Goal: Task Accomplishment & Management: Manage account settings

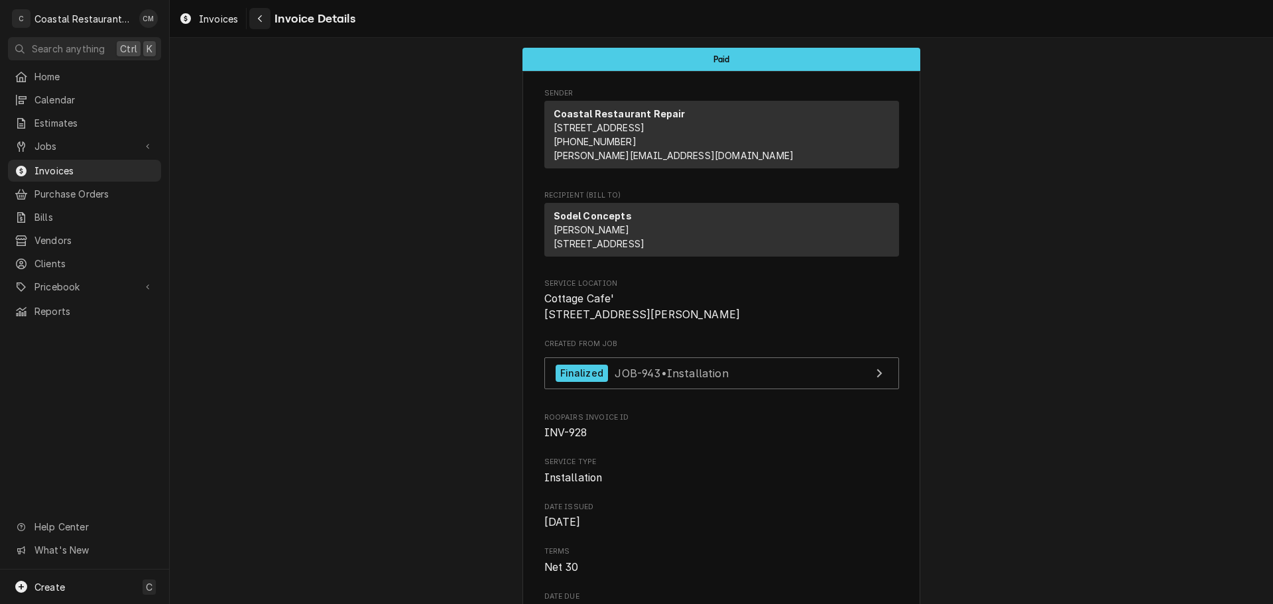
click at [260, 18] on icon "Navigate back" at bounding box center [260, 18] width 6 height 9
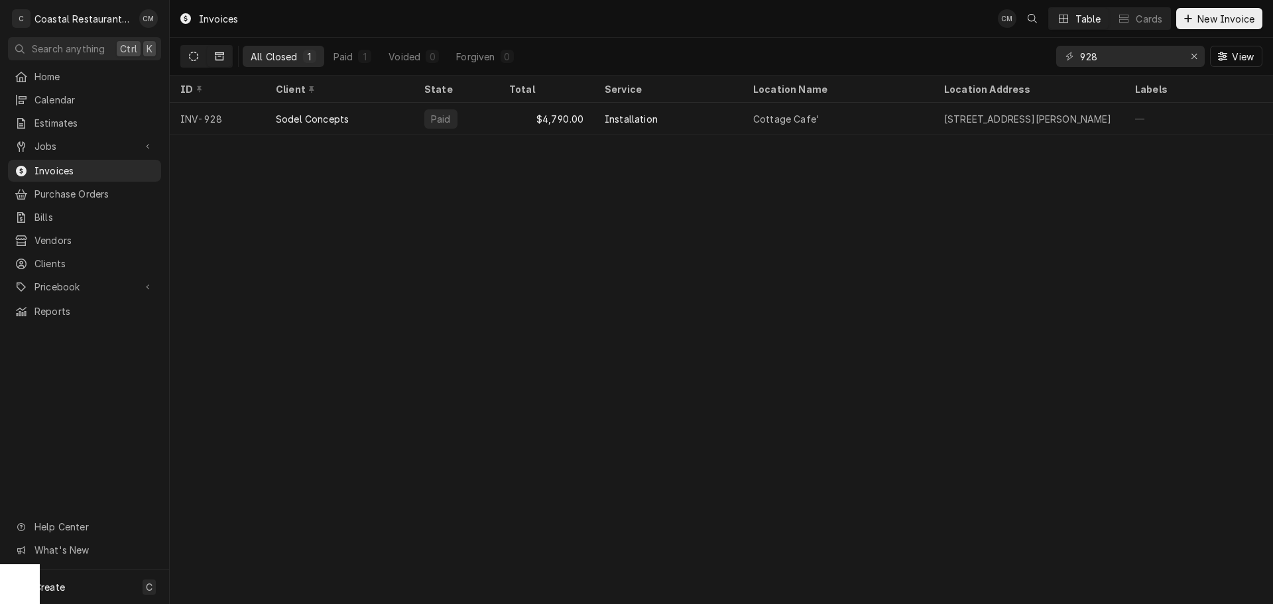
click at [185, 54] on button "Dynamic Content Wrapper" at bounding box center [193, 56] width 25 height 21
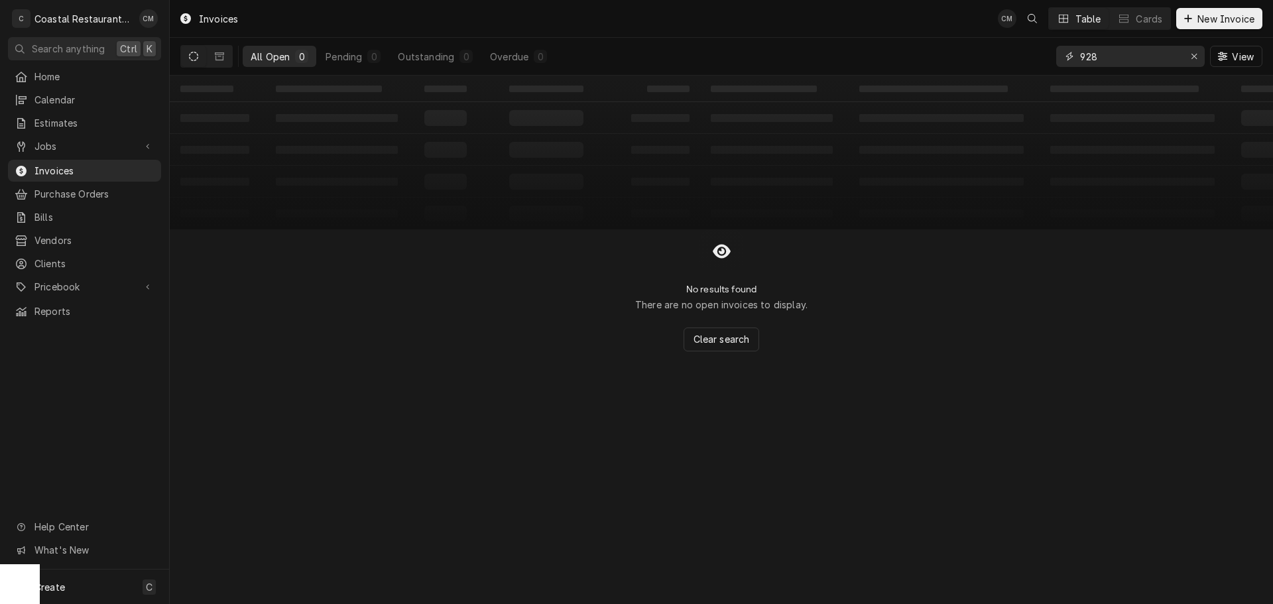
click at [1188, 52] on div "Erase input" at bounding box center [1193, 56] width 13 height 13
click at [1141, 54] on input "Dynamic Content Wrapper" at bounding box center [1142, 56] width 125 height 21
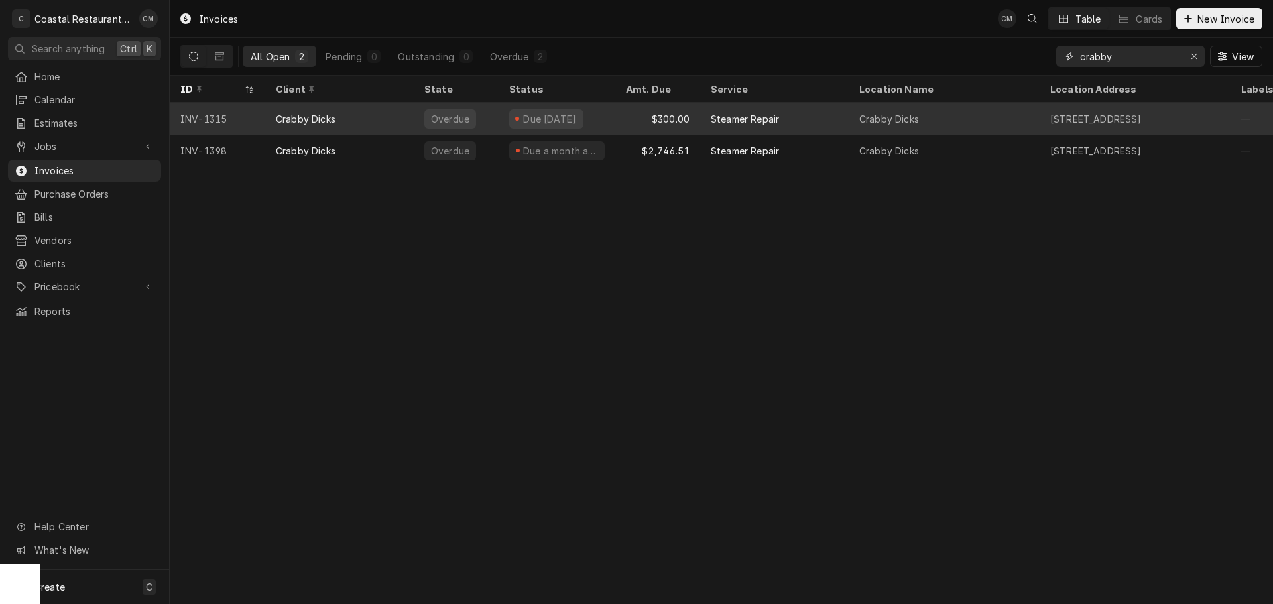
type input "crabby"
click at [367, 113] on div "Crabby Dicks" at bounding box center [339, 119] width 148 height 32
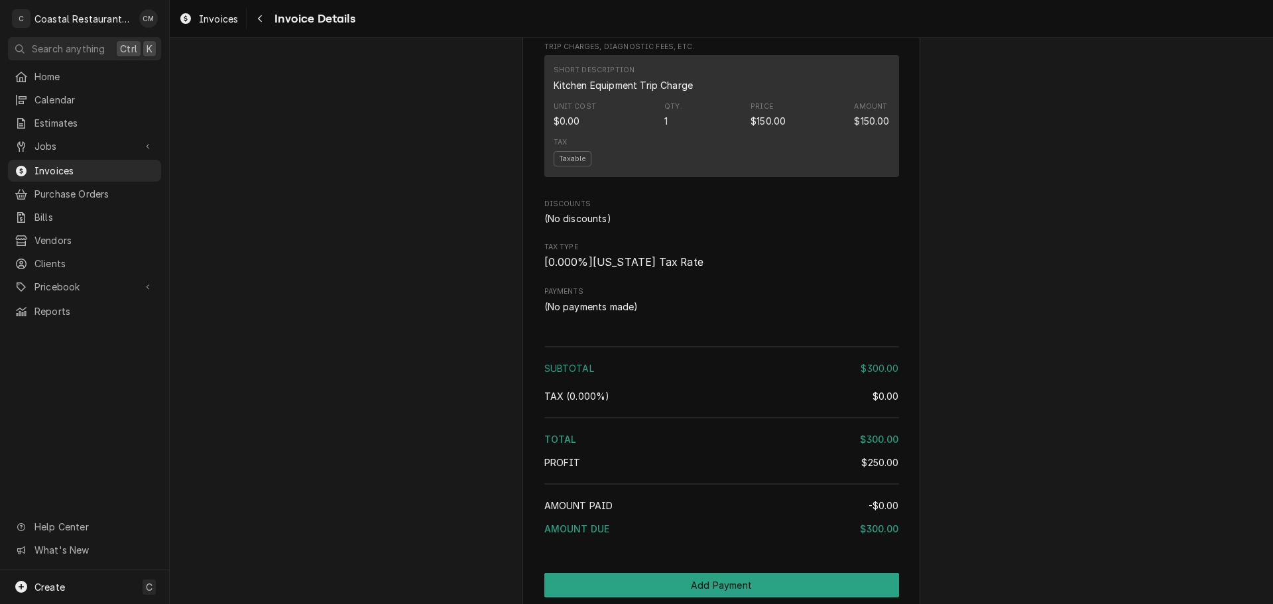
scroll to position [1213, 0]
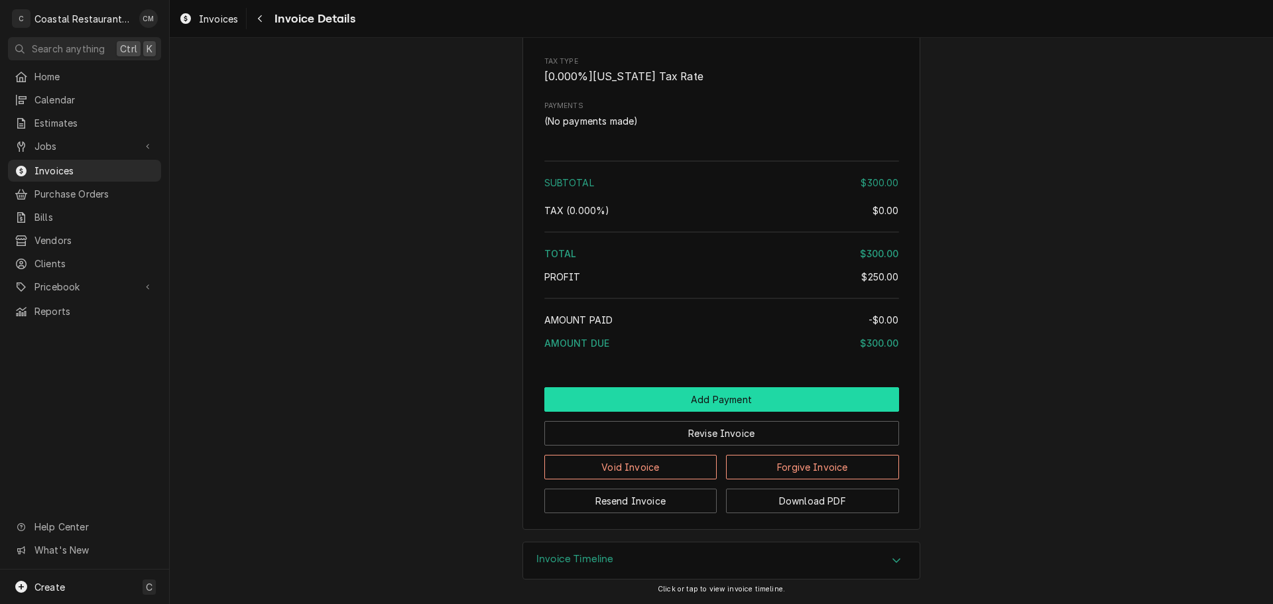
click at [680, 402] on button "Add Payment" at bounding box center [721, 399] width 355 height 25
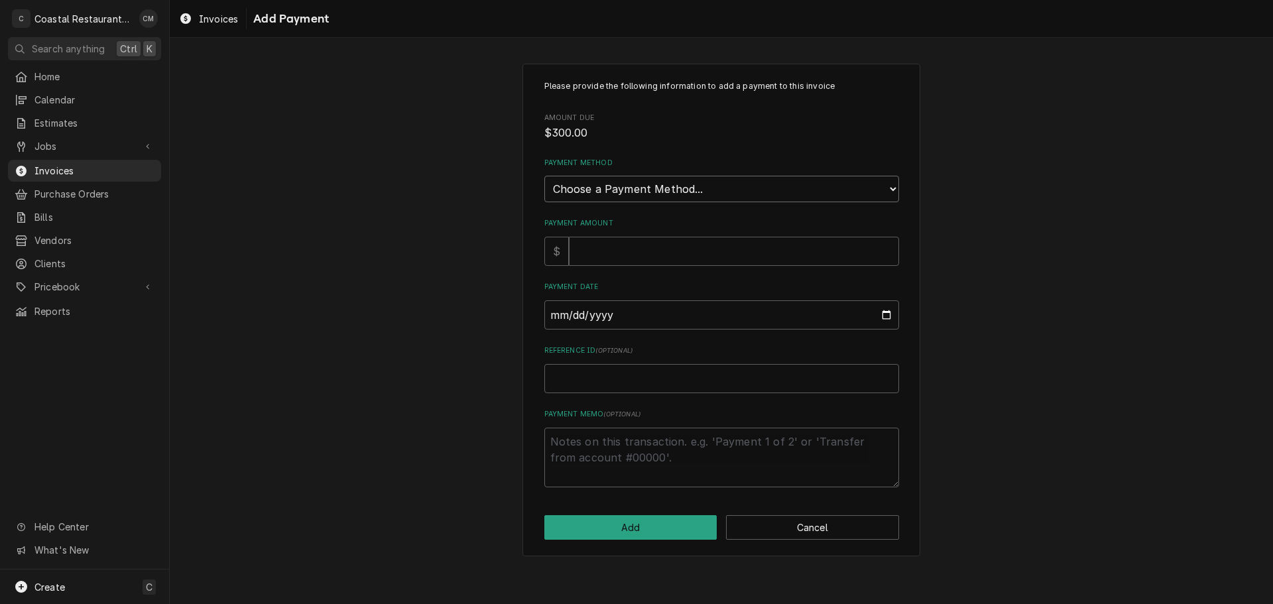
click at [640, 183] on select "Choose a Payment Method... Cash Check Credit/Debit Card ACH/eCheck Other" at bounding box center [721, 189] width 355 height 27
select select "4"
click at [544, 176] on select "Choose a Payment Method... Cash Check Credit/Debit Card ACH/eCheck Other" at bounding box center [721, 189] width 355 height 27
click at [604, 249] on input "Payment Amount" at bounding box center [734, 251] width 330 height 29
type textarea "x"
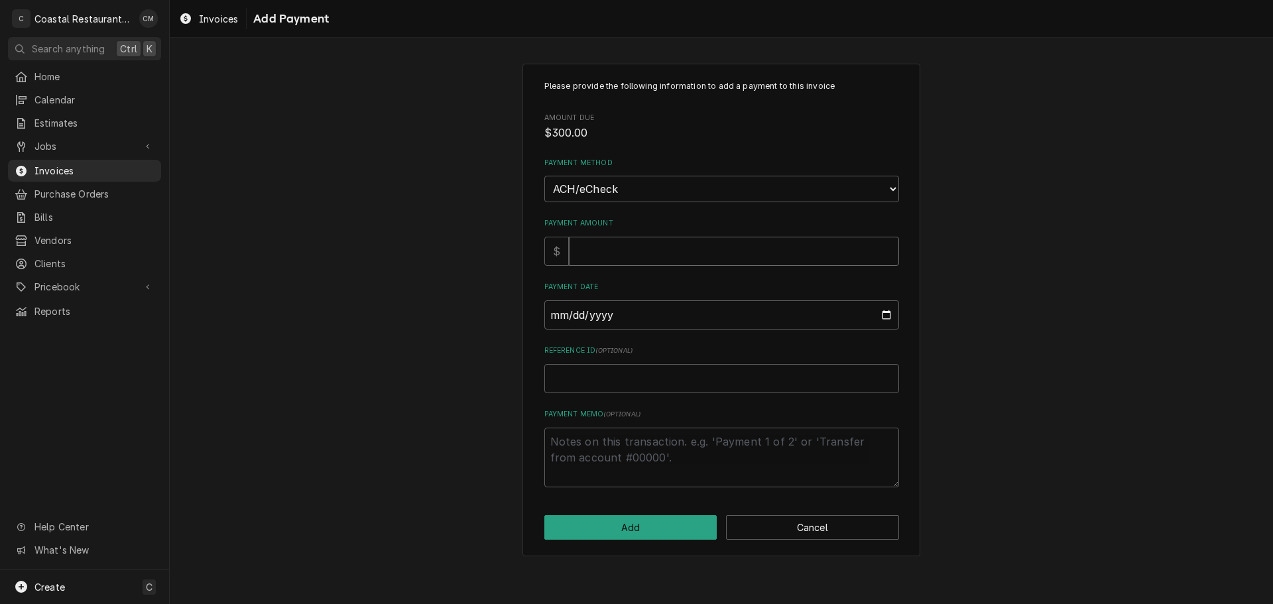
type input "3"
type textarea "x"
type input "30"
type textarea "x"
type input "300"
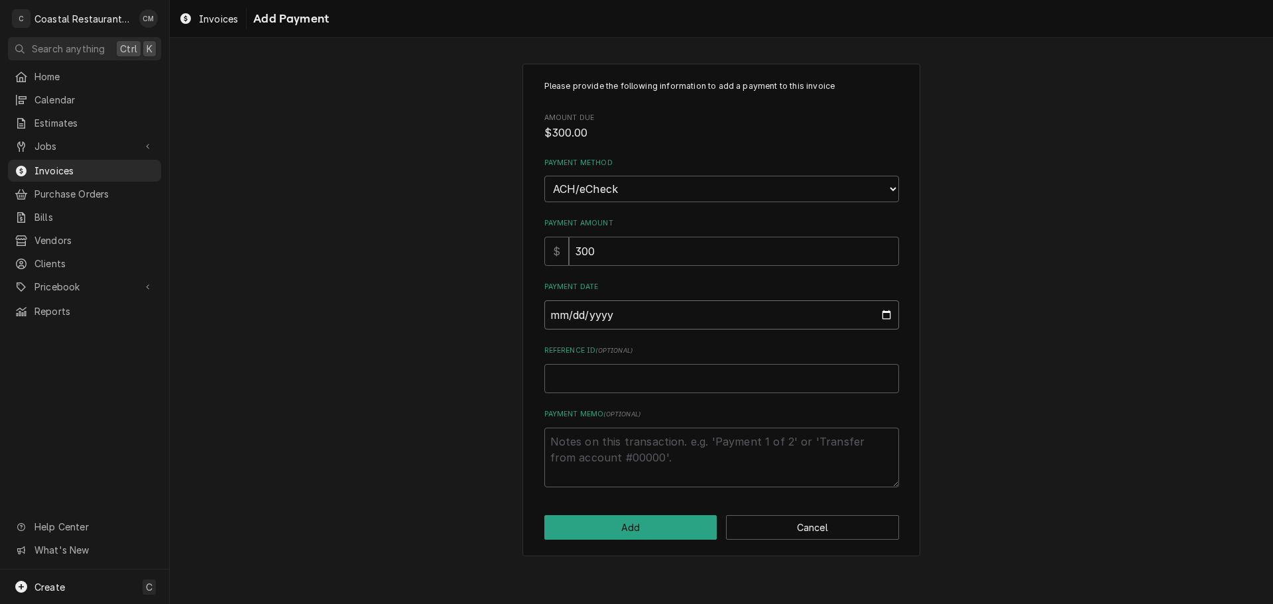
type input "0002-10-01"
type textarea "x"
type input "0020-10-01"
type textarea "x"
type input "0202-10-01"
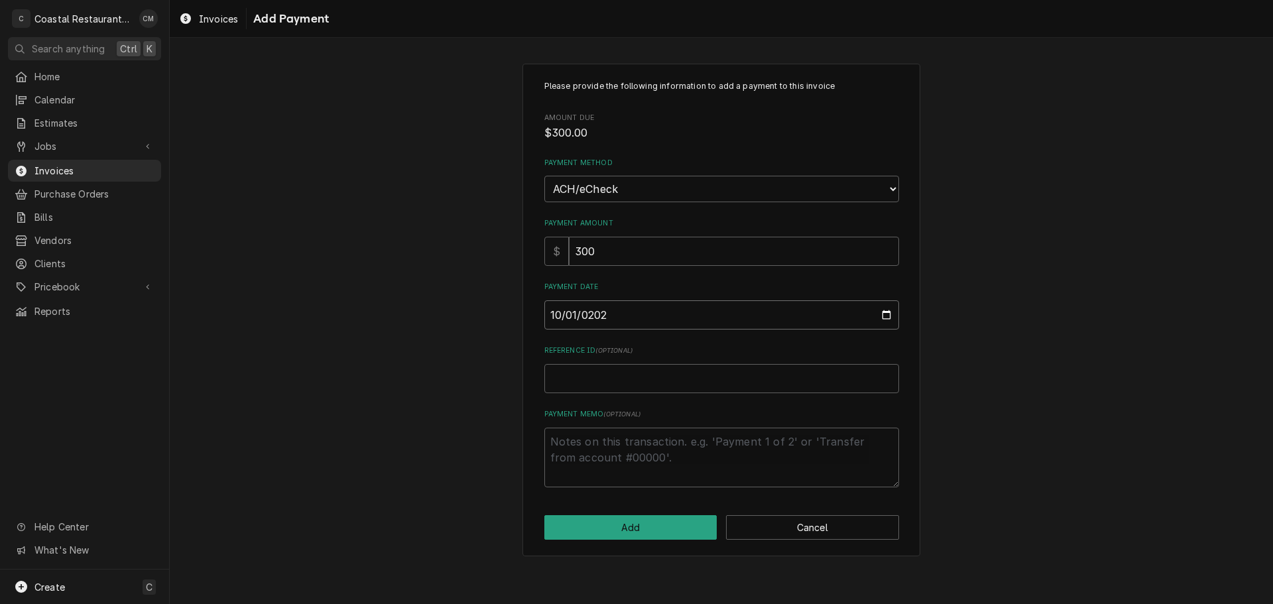
type textarea "x"
type input "2025-10-01"
type textarea "x"
type input "S"
type textarea "x"
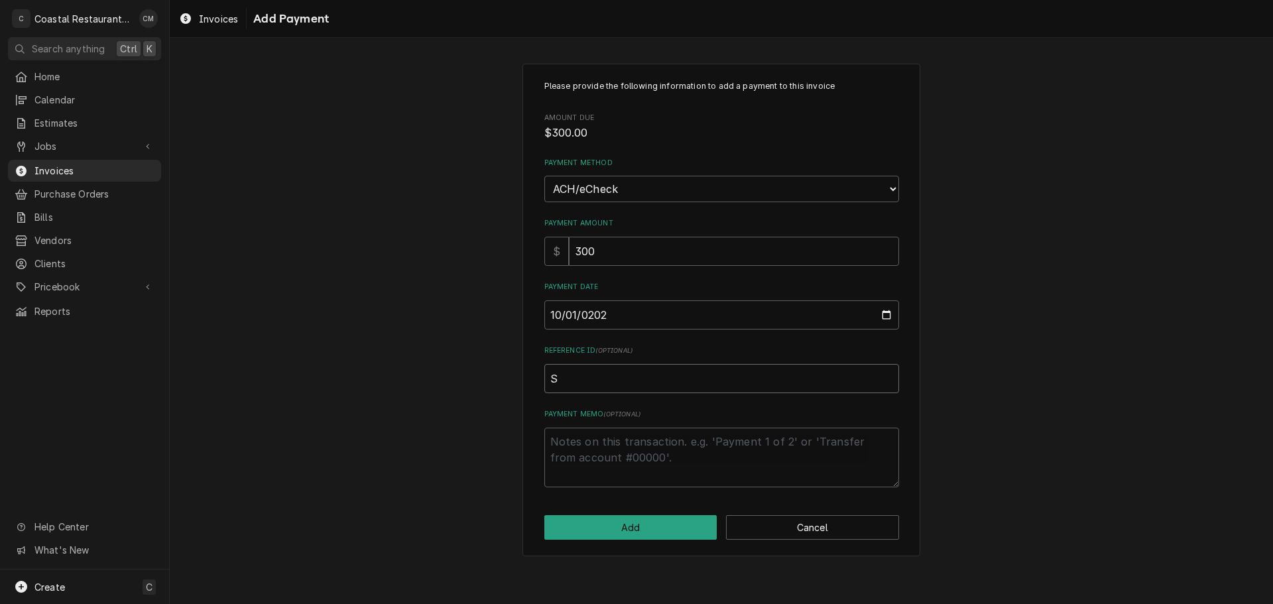
type input "St"
type textarea "x"
type input "Str"
type textarea "x"
type input "Stri"
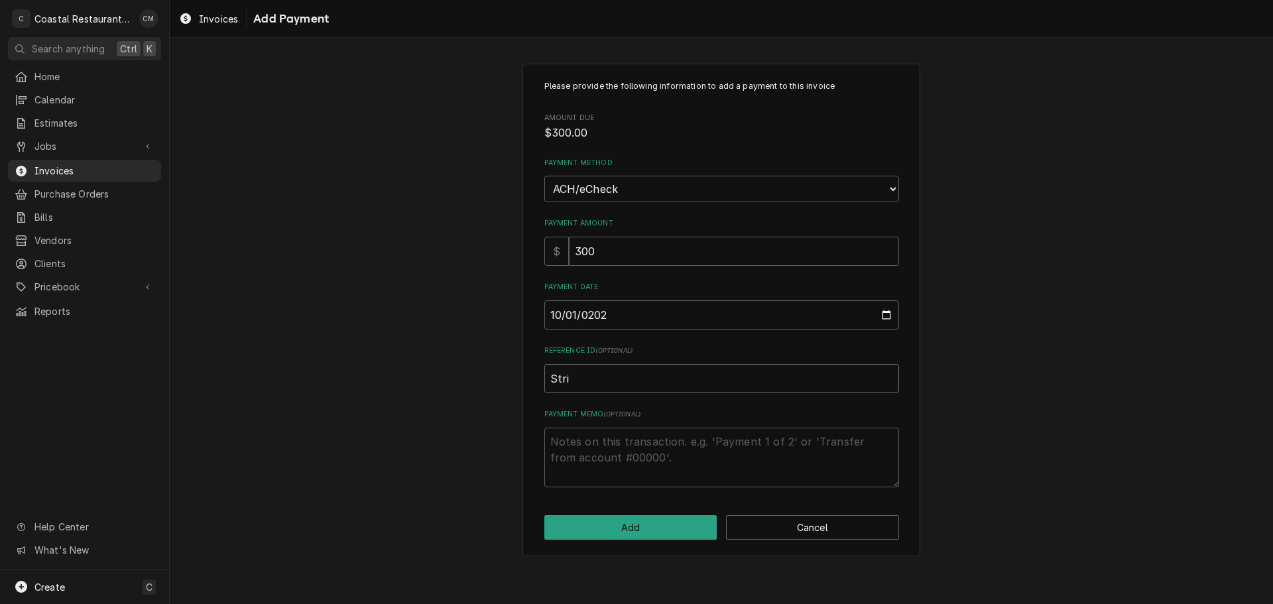
type textarea "x"
type input "Strip"
type textarea "x"
type input "Stripe"
type textarea "x"
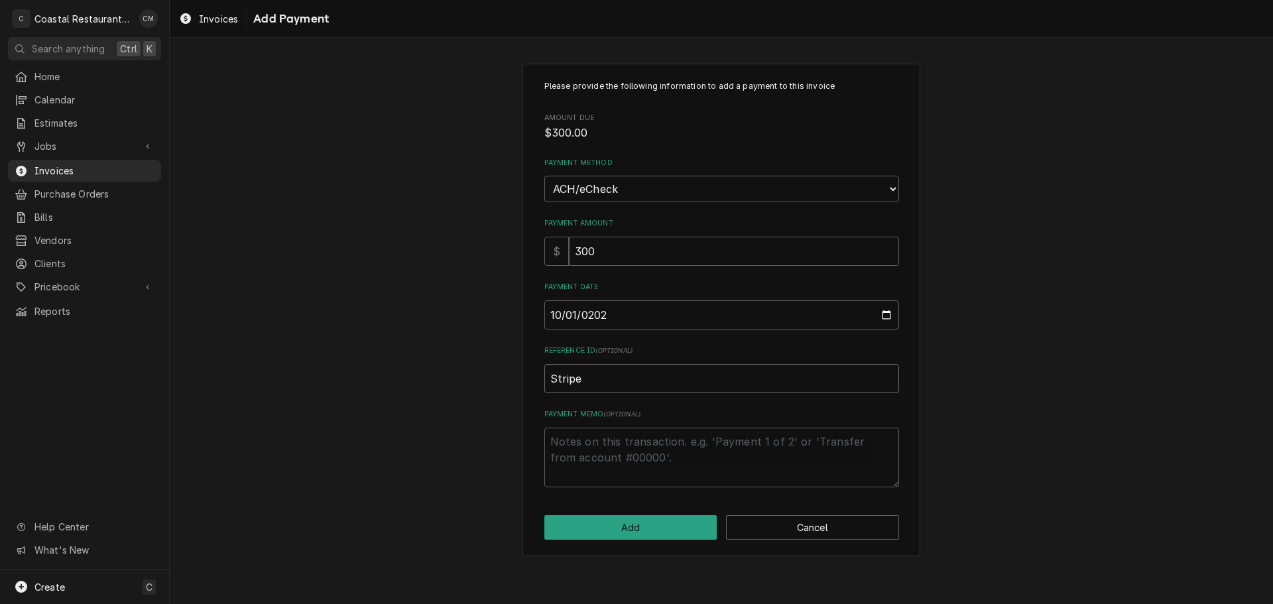
type input "Stripe"
type textarea "x"
type input "Stripe E"
type textarea "x"
type input "Stripe EF"
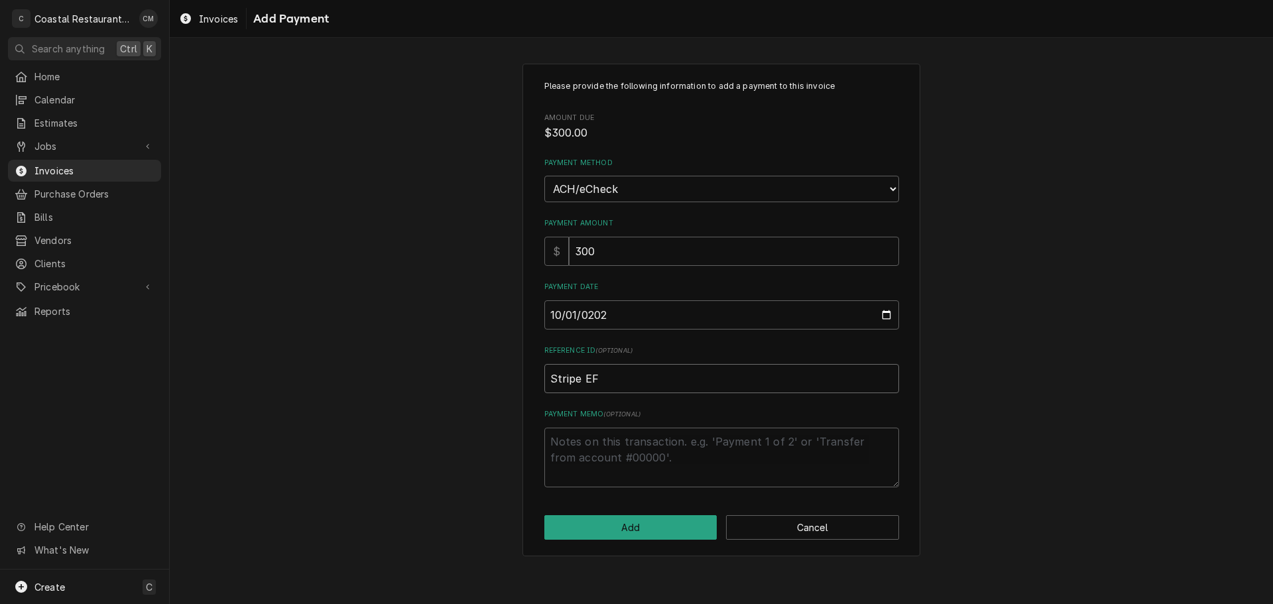
type textarea "x"
type input "Stripe EFT"
click at [621, 536] on button "Add" at bounding box center [630, 527] width 173 height 25
type textarea "x"
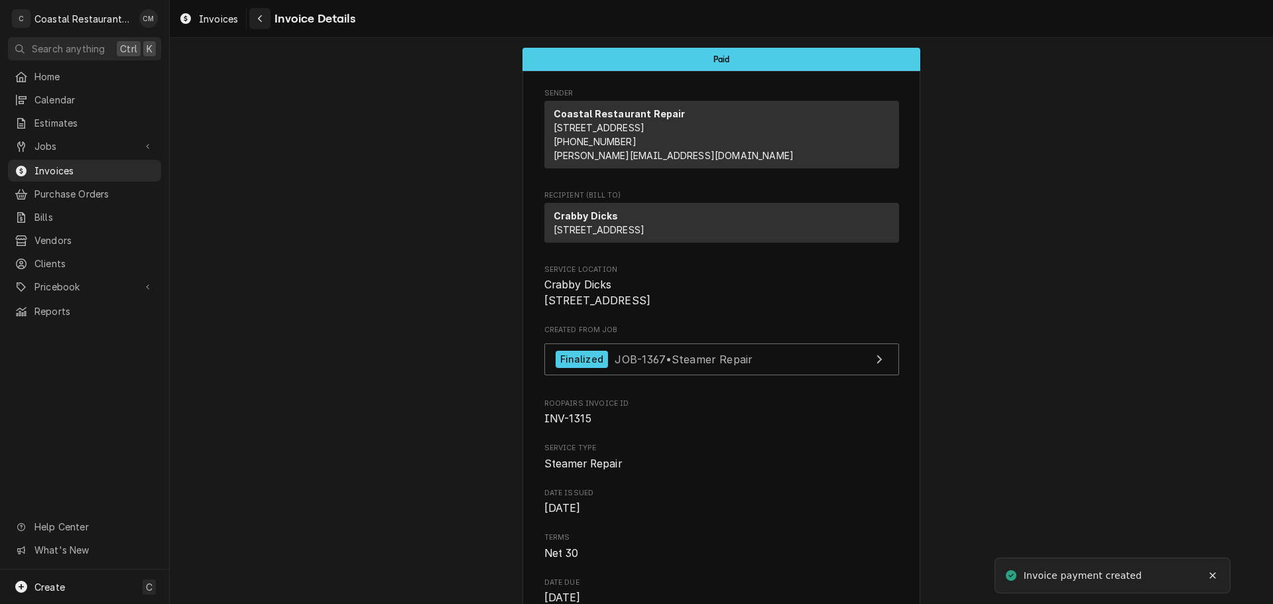
click at [258, 18] on icon "Navigate back" at bounding box center [260, 18] width 6 height 9
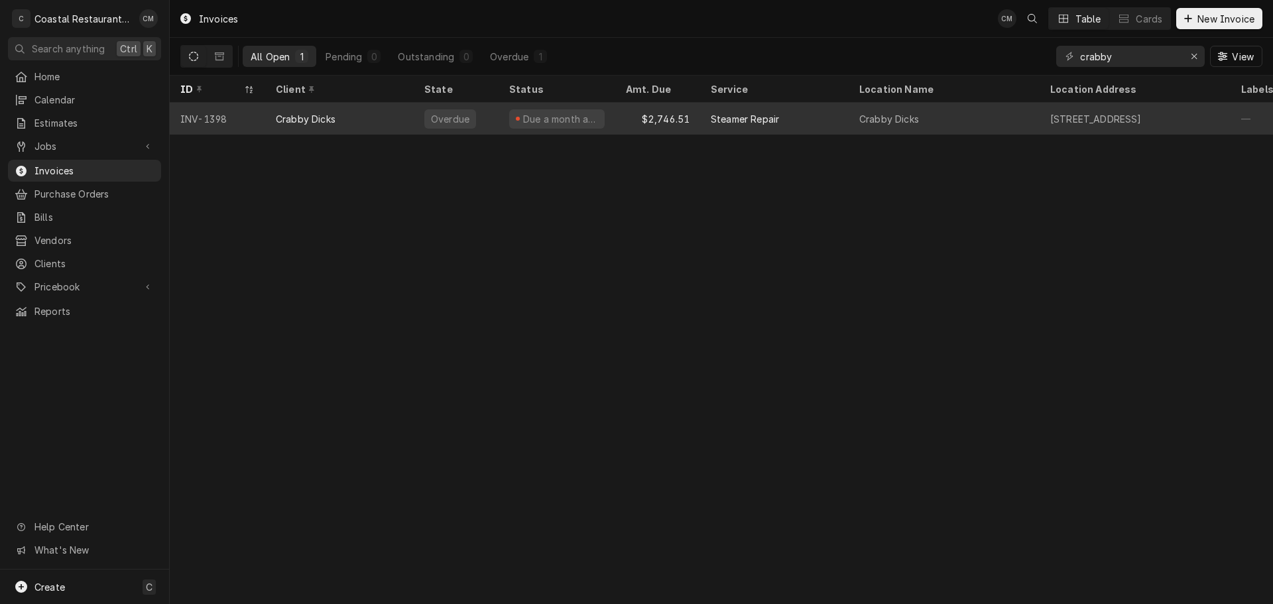
click at [609, 117] on div "Due a month ago" at bounding box center [556, 119] width 117 height 32
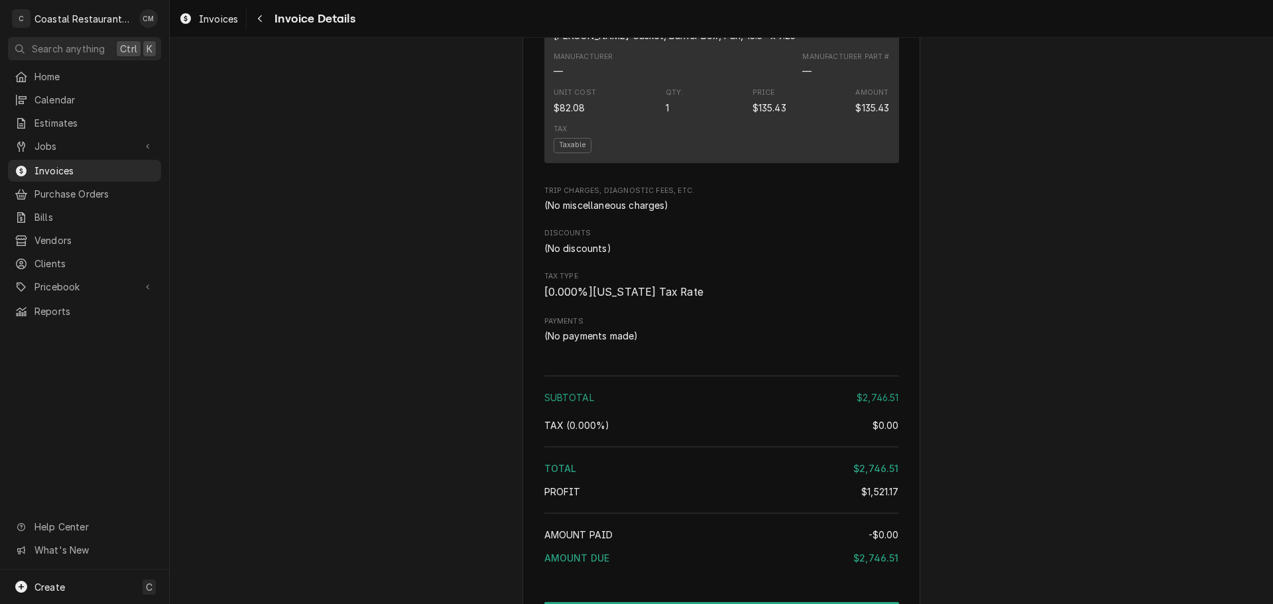
scroll to position [1922, 0]
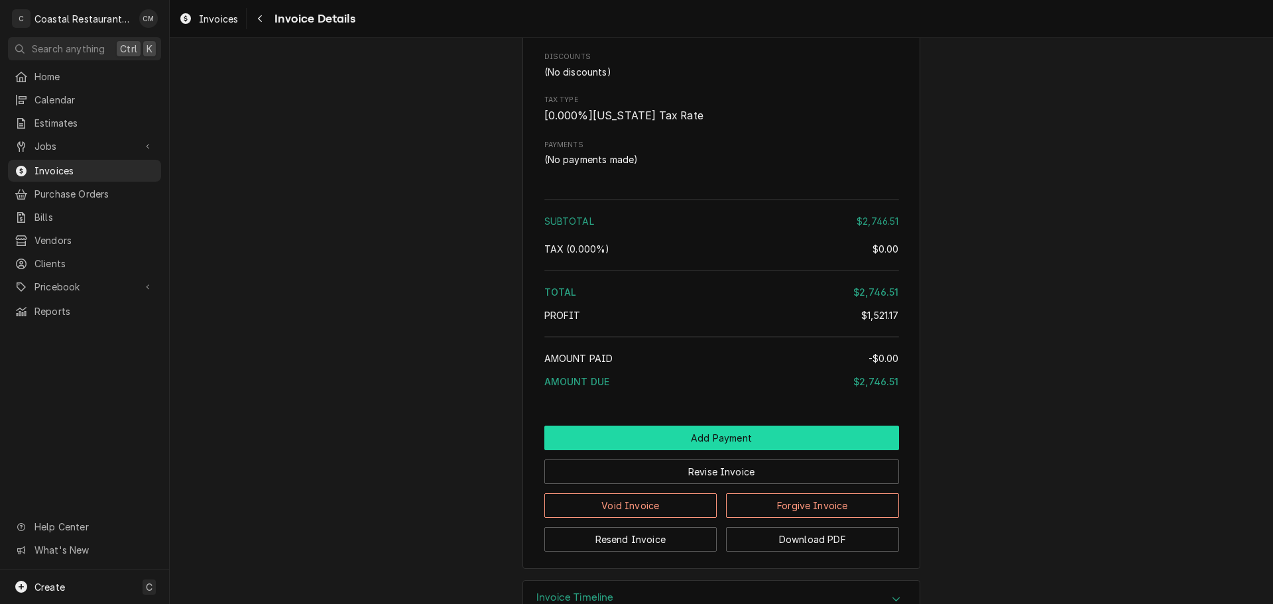
click at [688, 450] on button "Add Payment" at bounding box center [721, 437] width 355 height 25
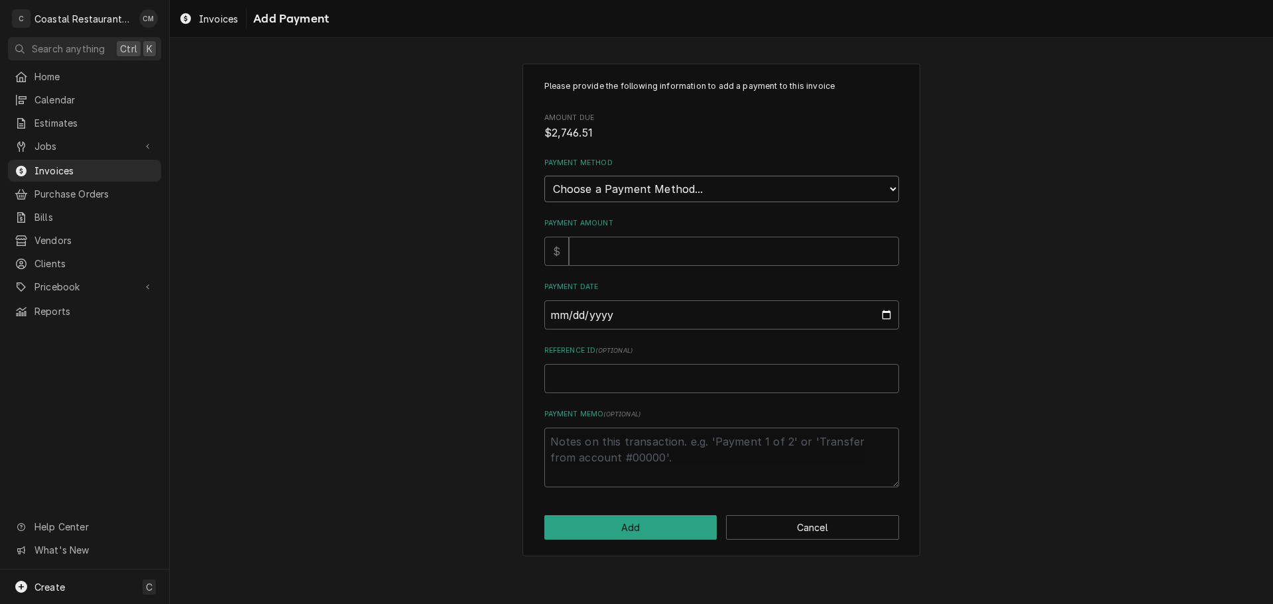
click at [626, 190] on select "Choose a Payment Method... Cash Check Credit/Debit Card ACH/eCheck Other" at bounding box center [721, 189] width 355 height 27
select select "4"
click at [544, 176] on select "Choose a Payment Method... Cash Check Credit/Debit Card ACH/eCheck Other" at bounding box center [721, 189] width 355 height 27
click at [605, 248] on input "Payment Amount" at bounding box center [734, 251] width 330 height 29
type textarea "x"
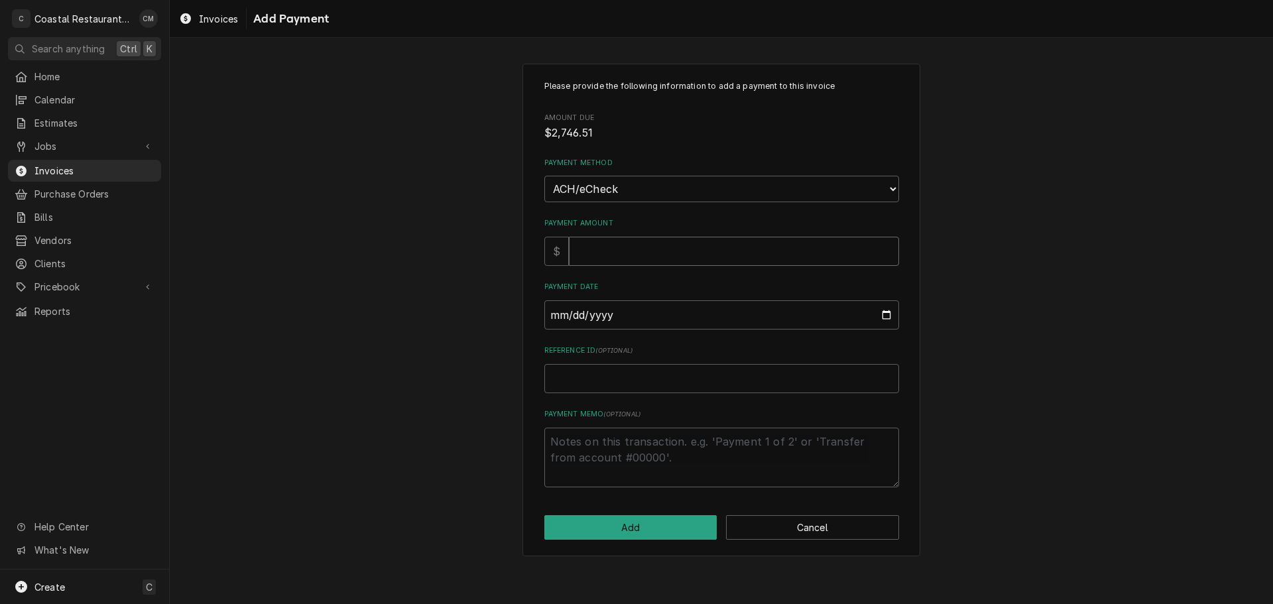
type input "2"
type textarea "x"
type input "27"
type textarea "x"
type input "274"
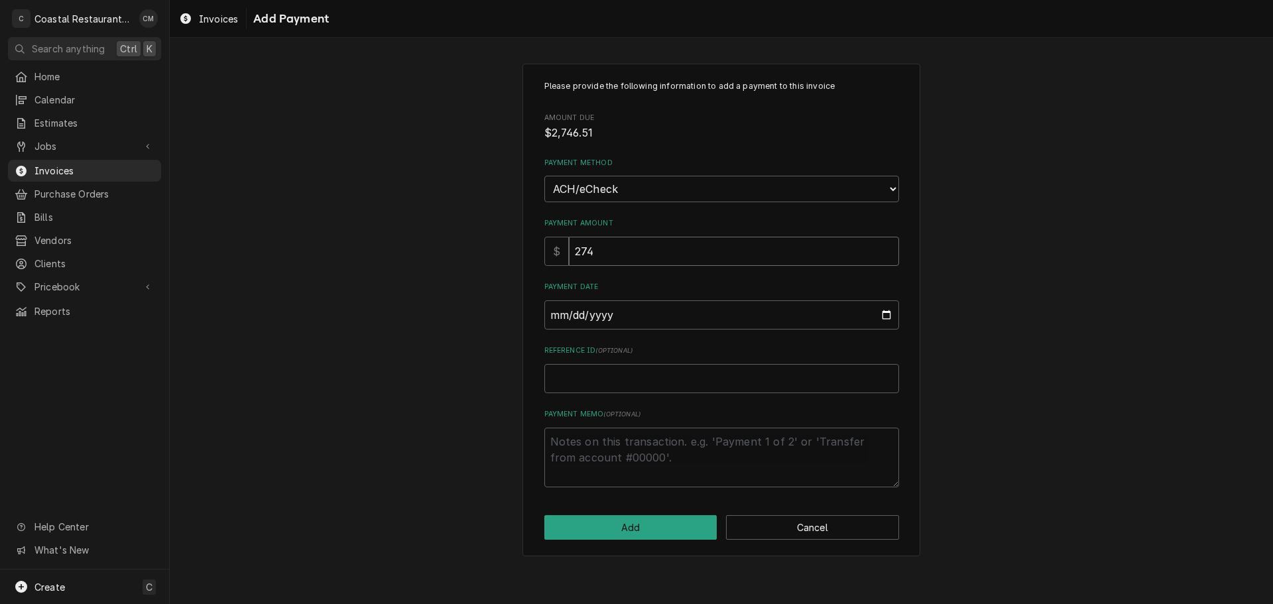
type textarea "x"
type input "2746"
type textarea "x"
type input "2746.5"
type textarea "x"
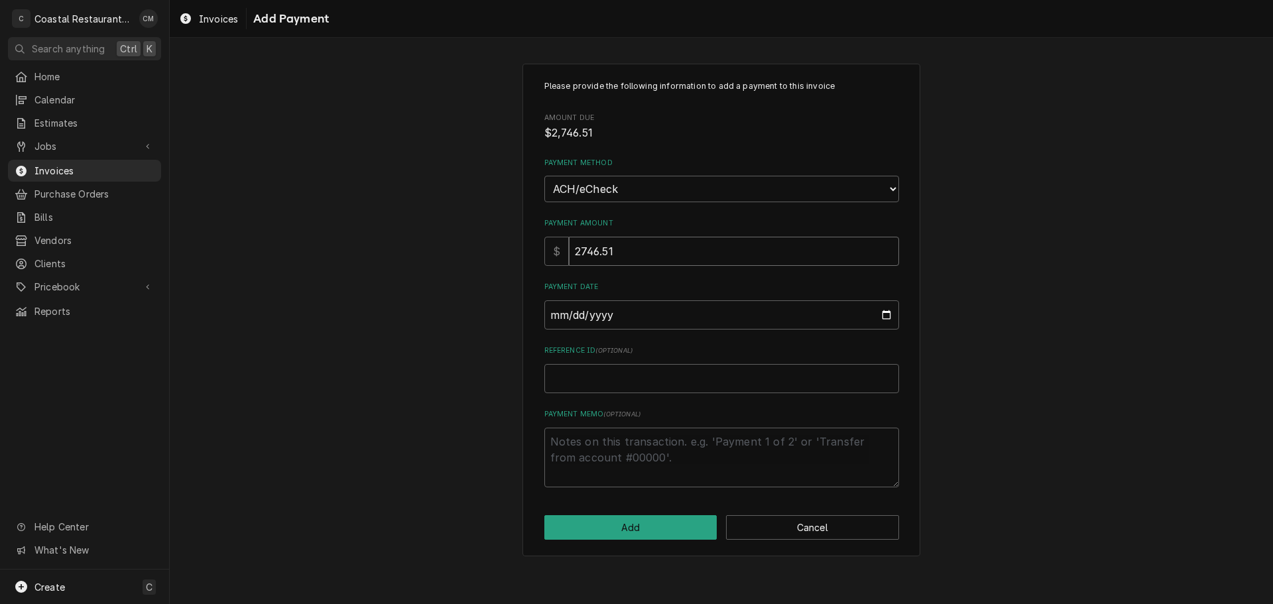
type input "2746.51"
type input "0002-10-01"
type textarea "x"
type input "0020-10-01"
type textarea "x"
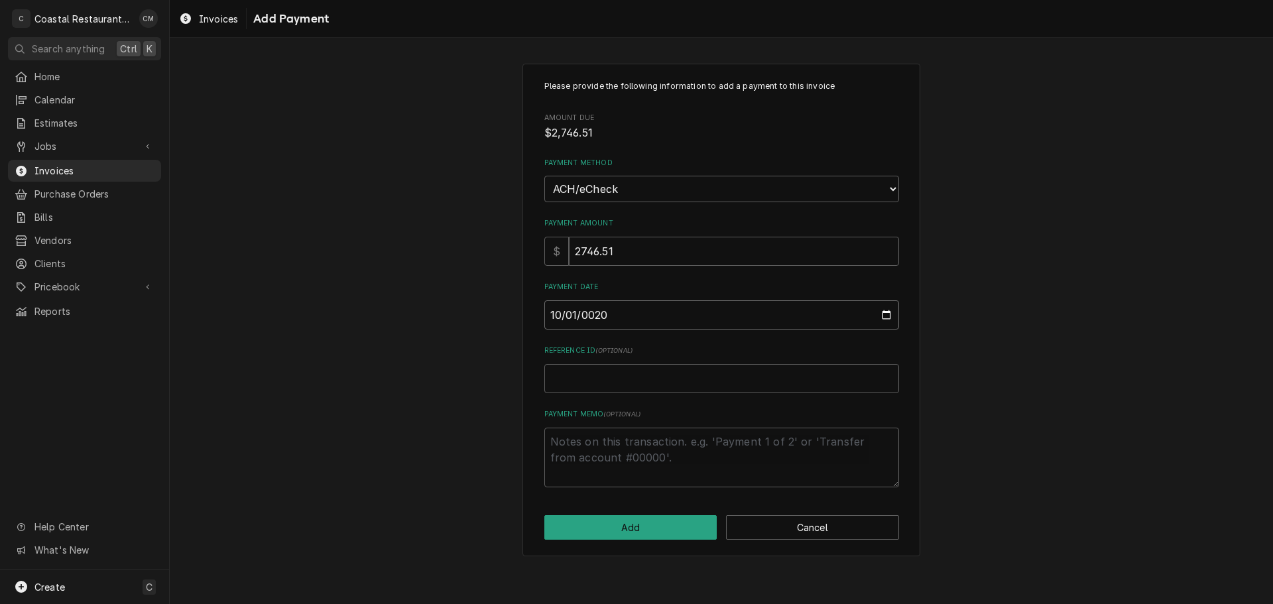
type input "0202-10-01"
type textarea "x"
type input "2025-10-01"
type textarea "x"
type input "S"
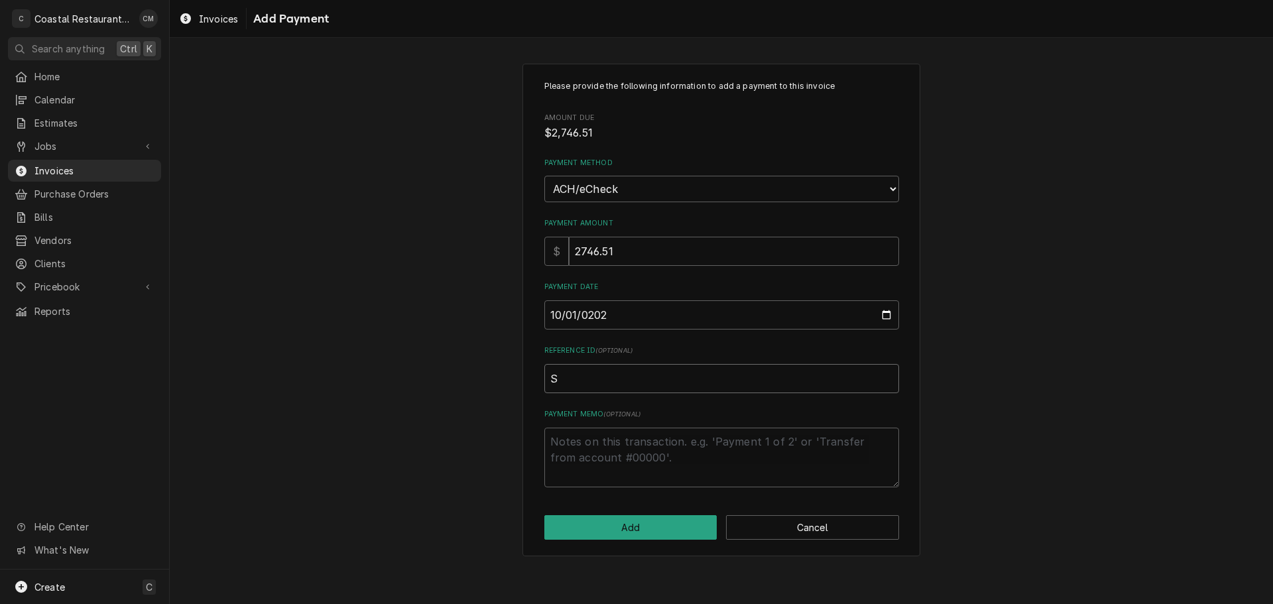
type textarea "x"
type input "St"
type textarea "x"
type input "Str"
type textarea "x"
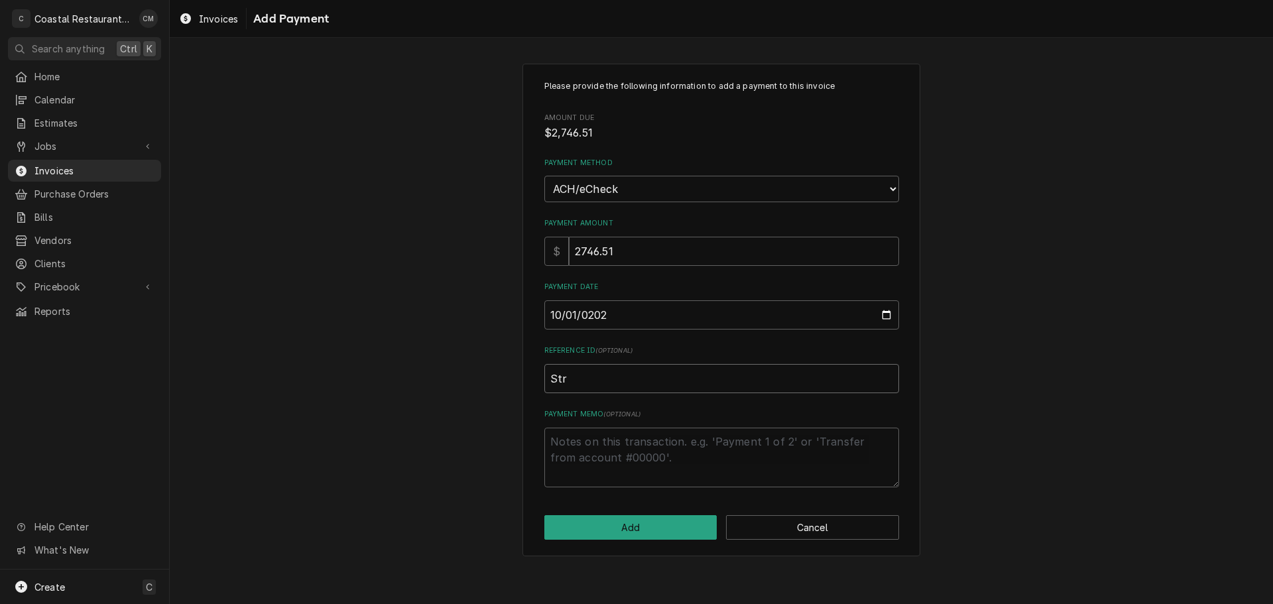
type input "Stri"
type textarea "x"
type input "Strip"
type textarea "x"
type input "Stripe"
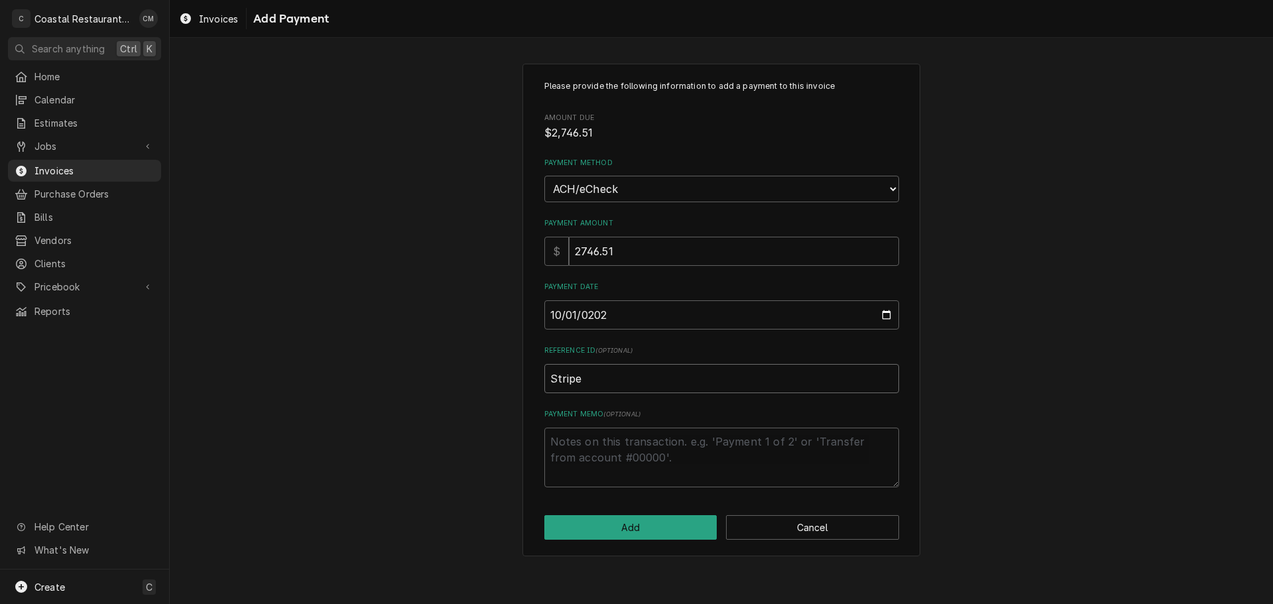
type textarea "x"
type input "Stripe"
type textarea "x"
type input "Stripe E"
type textarea "x"
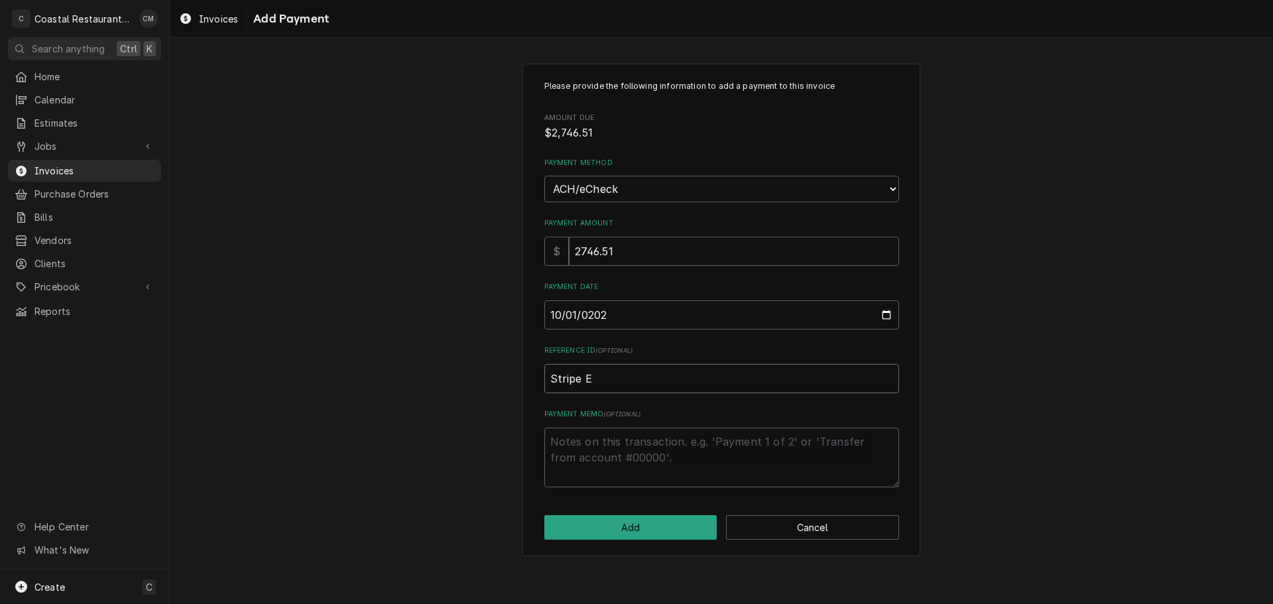
type input "Stripe EF"
type textarea "x"
type input "Stripe EFT"
click at [596, 538] on button "Add" at bounding box center [630, 527] width 173 height 25
type textarea "x"
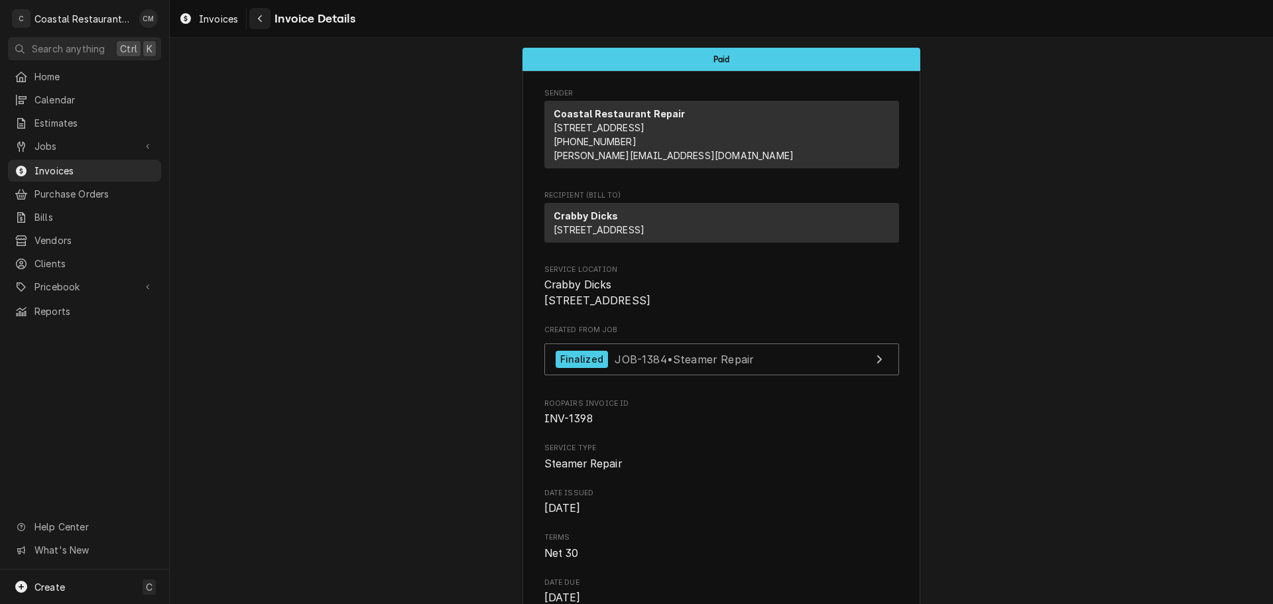
click at [257, 19] on icon "Navigate back" at bounding box center [260, 18] width 6 height 9
